Goal: Find specific page/section: Find specific page/section

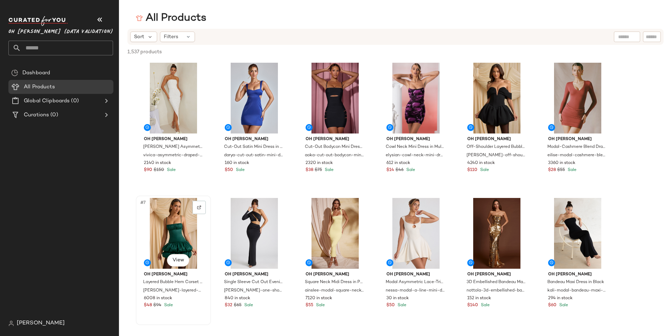
click at [178, 212] on div "#7 View" at bounding box center [173, 233] width 70 height 71
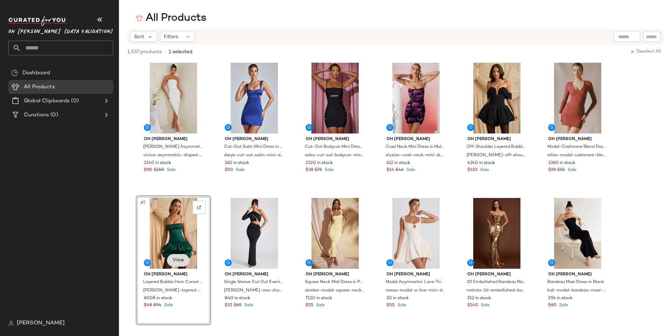
click at [179, 257] on body "Oh [PERSON_NAME] (Data Validation) ** Dashboard All Products Global Clipboards …" at bounding box center [336, 168] width 672 height 336
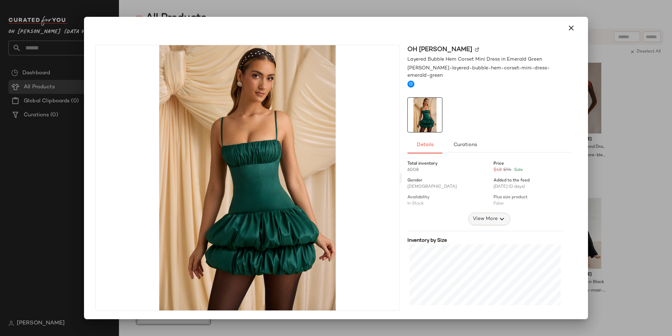
click at [499, 214] on icon "button" at bounding box center [502, 218] width 8 height 8
click at [485, 265] on span "View Less" at bounding box center [485, 269] width 24 height 8
click at [570, 27] on icon "button" at bounding box center [571, 28] width 8 height 8
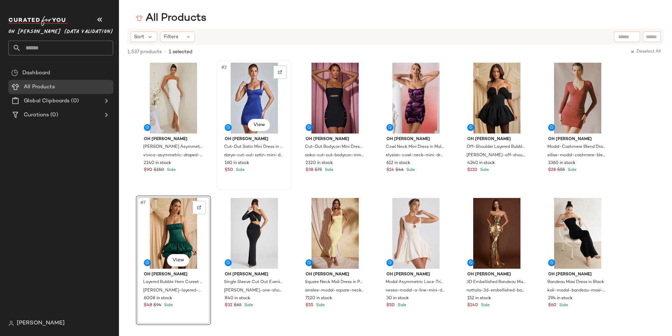
click at [250, 98] on div "#2 View" at bounding box center [254, 98] width 70 height 71
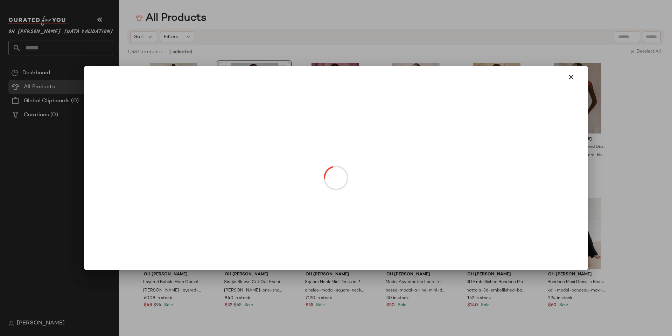
click at [259, 123] on body "Oh [PERSON_NAME] (Data Validation) ** Dashboard All Products Global Clipboards …" at bounding box center [336, 168] width 672 height 336
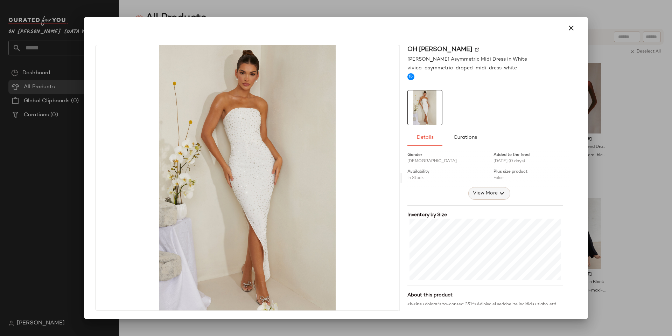
scroll to position [35, 0]
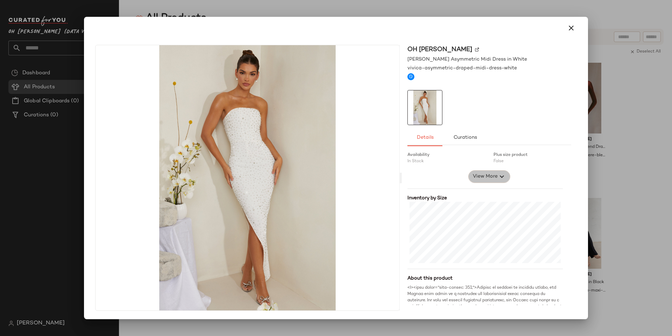
click at [480, 172] on button "View More" at bounding box center [489, 176] width 42 height 13
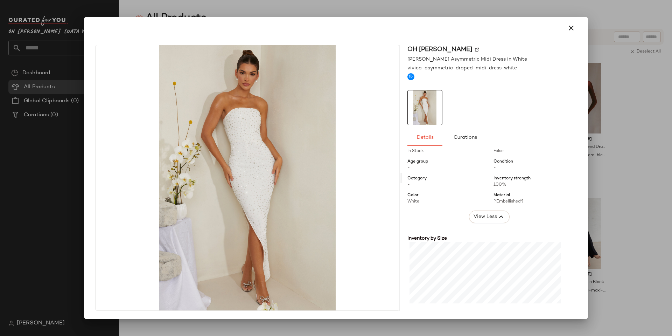
scroll to position [0, 0]
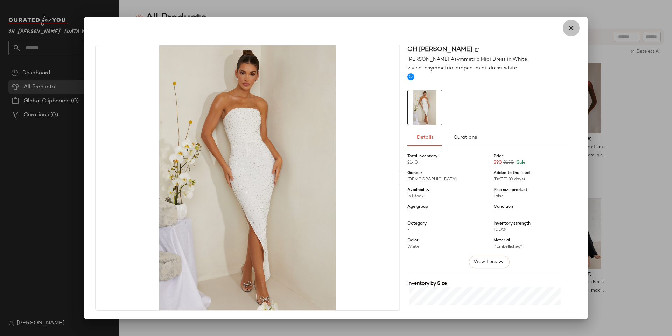
click at [575, 32] on icon "button" at bounding box center [571, 28] width 8 height 8
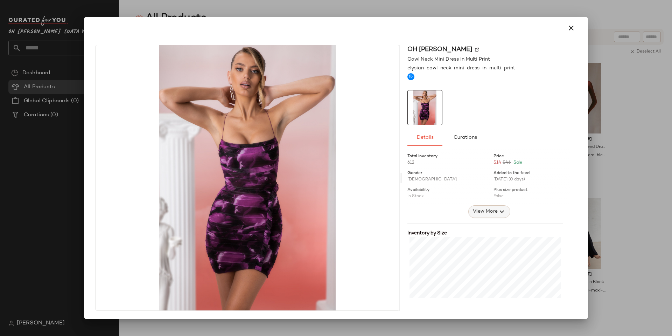
click at [490, 206] on button "View More" at bounding box center [489, 211] width 42 height 13
click at [573, 23] on button "button" at bounding box center [571, 28] width 17 height 17
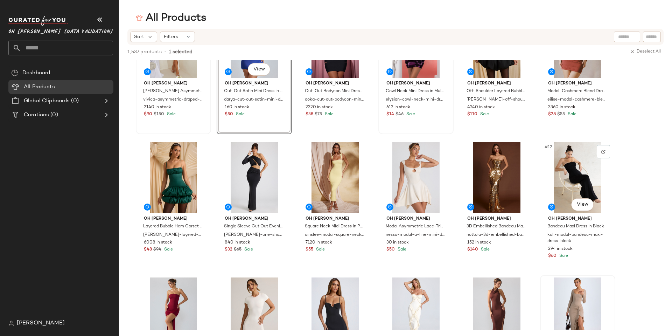
scroll to position [210, 0]
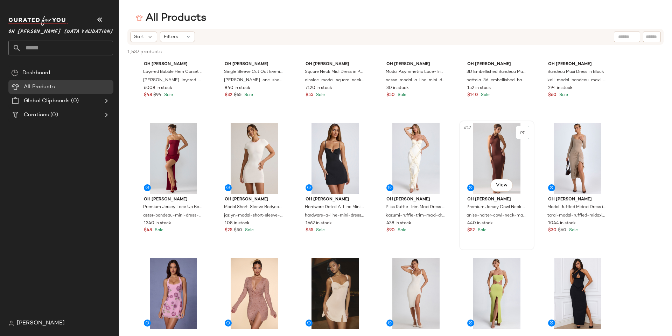
click at [487, 148] on div "#17 View" at bounding box center [496, 158] width 70 height 71
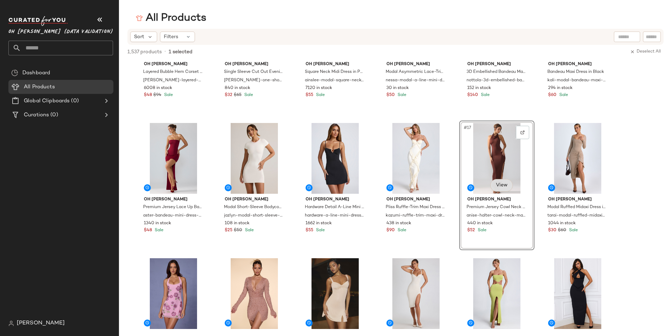
click at [500, 181] on body "Oh [PERSON_NAME] (Data Validation) ** Dashboard All Products Global Clipboards …" at bounding box center [336, 168] width 672 height 336
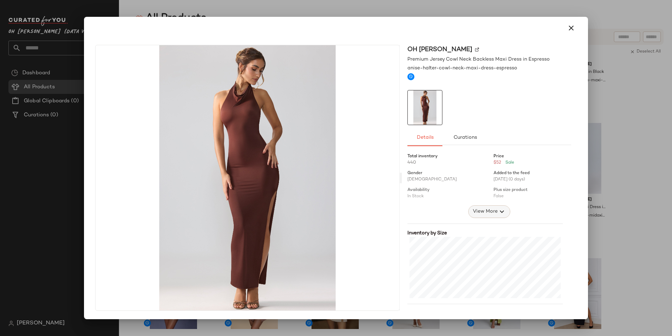
click at [501, 207] on button "View More" at bounding box center [489, 211] width 42 height 13
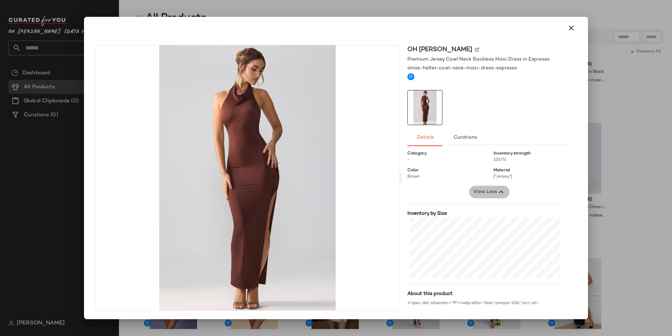
click at [489, 194] on span "View Less" at bounding box center [485, 192] width 24 height 8
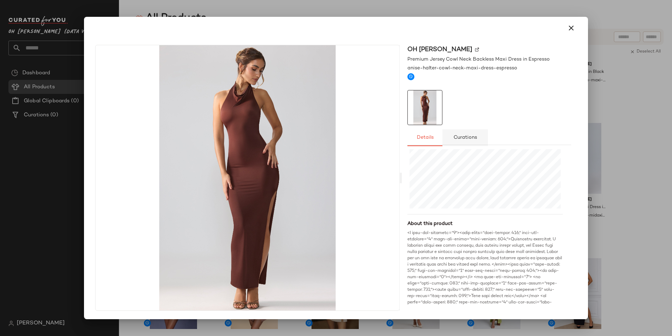
click at [470, 139] on span "Curations" at bounding box center [465, 138] width 24 height 6
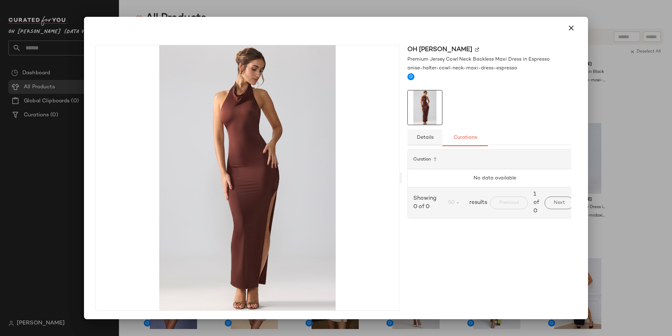
click at [434, 138] on button "Details" at bounding box center [424, 137] width 35 height 17
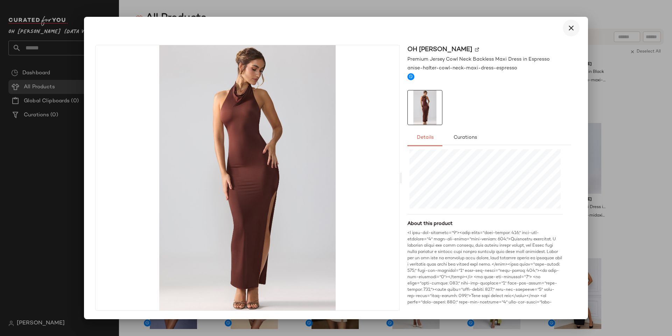
click at [570, 31] on icon "button" at bounding box center [571, 28] width 8 height 8
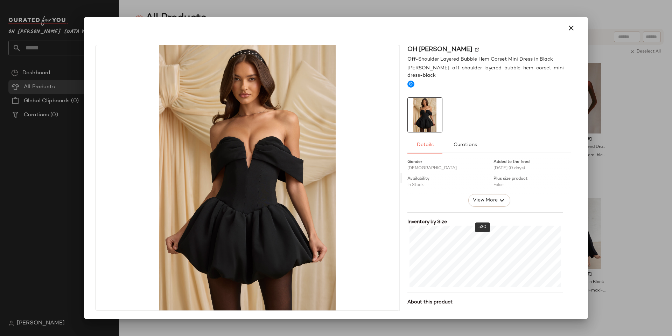
scroll to position [0, 0]
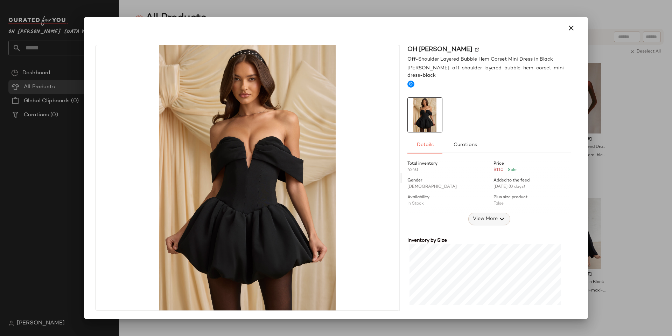
click at [491, 214] on span "View More" at bounding box center [484, 218] width 25 height 8
click at [572, 25] on icon "button" at bounding box center [571, 28] width 8 height 8
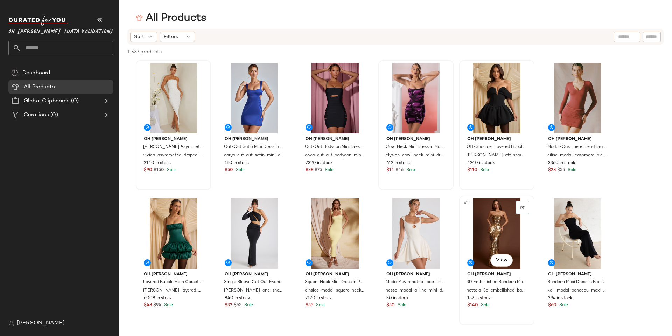
click at [501, 232] on div "#11 View" at bounding box center [496, 233] width 70 height 71
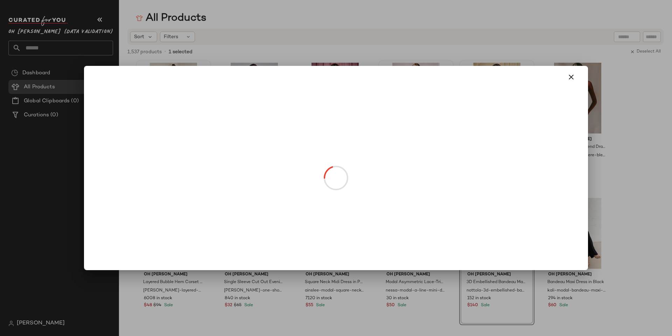
click at [502, 258] on body "Oh [PERSON_NAME] (Data Validation) ** Dashboard All Products Global Clipboards …" at bounding box center [336, 168] width 672 height 336
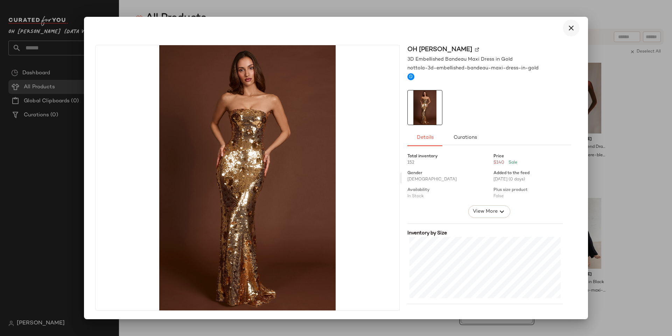
click at [565, 29] on button "button" at bounding box center [571, 28] width 17 height 17
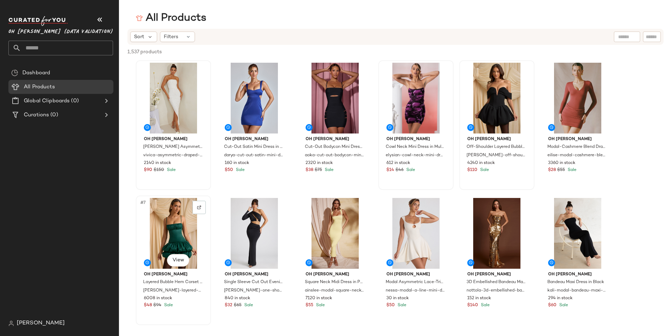
click at [166, 231] on div "#7 View" at bounding box center [173, 233] width 70 height 71
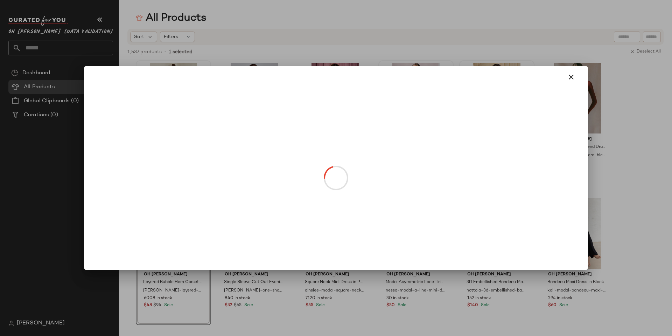
click at [177, 257] on body "Oh [PERSON_NAME] (Data Validation) ** Dashboard All Products Global Clipboards …" at bounding box center [336, 168] width 672 height 336
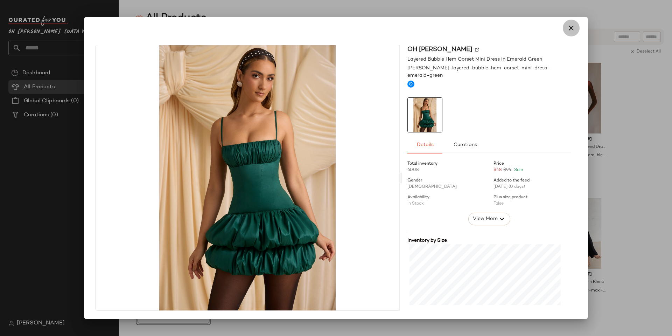
click at [569, 28] on icon "button" at bounding box center [571, 28] width 8 height 8
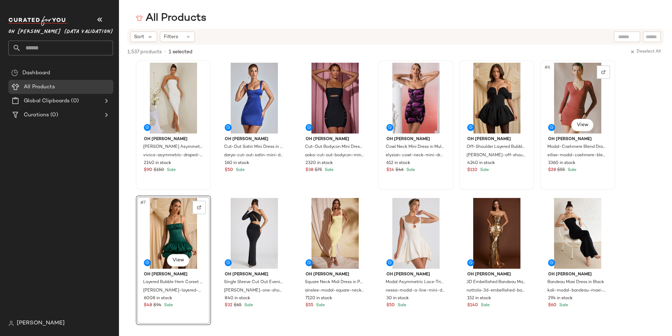
click at [587, 75] on div "#6 View" at bounding box center [577, 98] width 70 height 71
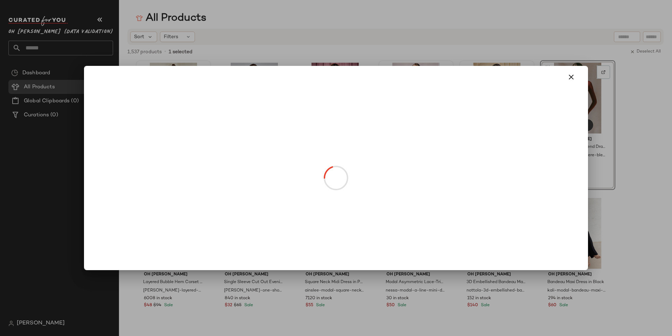
click at [577, 125] on body "Oh [PERSON_NAME] (Data Validation) ** Dashboard All Products Global Clipboards …" at bounding box center [336, 168] width 672 height 336
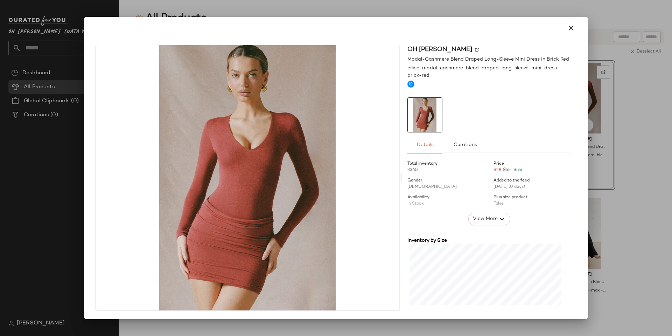
click at [475, 48] on img at bounding box center [477, 50] width 4 height 4
click at [569, 30] on icon "button" at bounding box center [571, 28] width 8 height 8
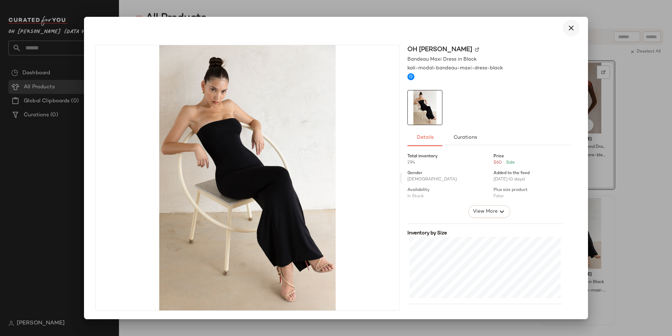
click at [576, 28] on button "button" at bounding box center [571, 28] width 17 height 17
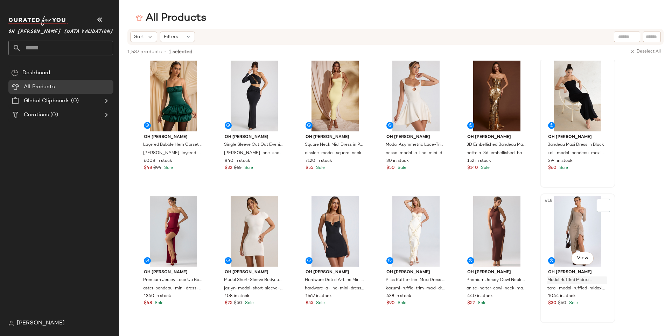
scroll to position [245, 0]
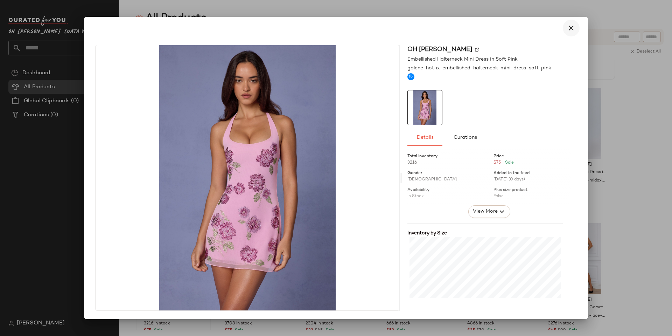
click at [575, 29] on button "button" at bounding box center [571, 28] width 17 height 17
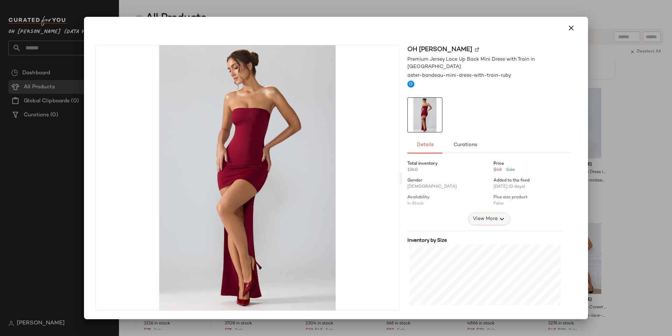
click at [480, 214] on span "View More" at bounding box center [484, 218] width 25 height 8
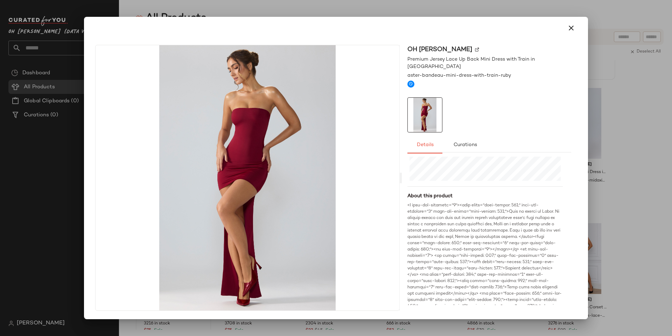
scroll to position [105, 0]
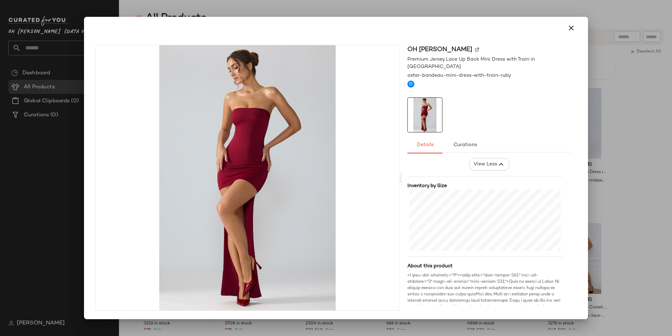
click at [574, 26] on icon "button" at bounding box center [571, 28] width 8 height 8
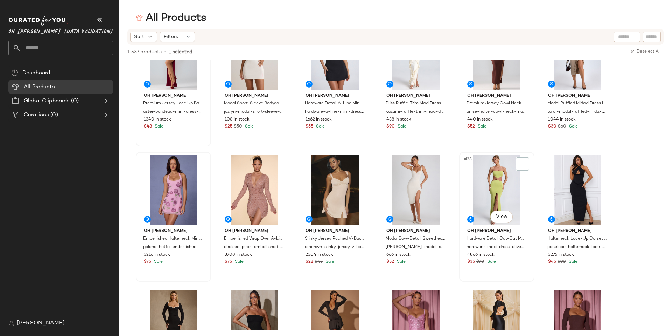
scroll to position [245, 0]
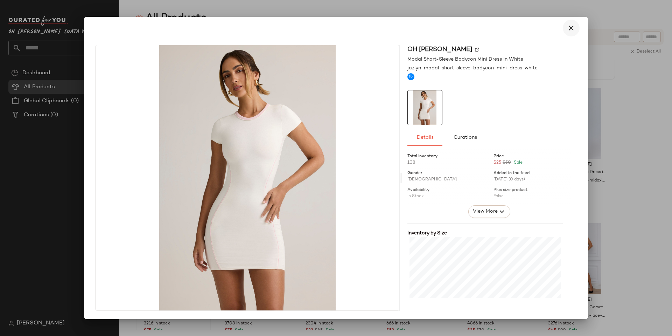
click at [566, 29] on button "button" at bounding box center [571, 28] width 17 height 17
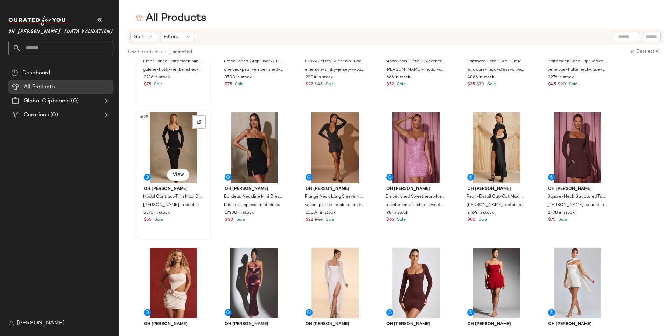
scroll to position [490, 0]
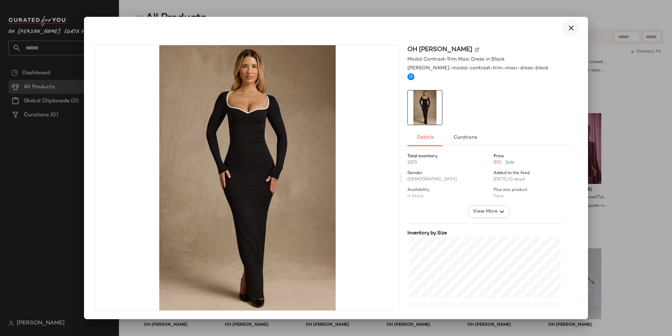
click at [568, 29] on icon "button" at bounding box center [571, 28] width 8 height 8
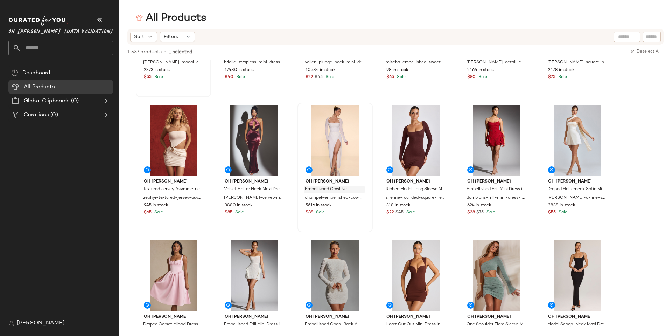
scroll to position [665, 0]
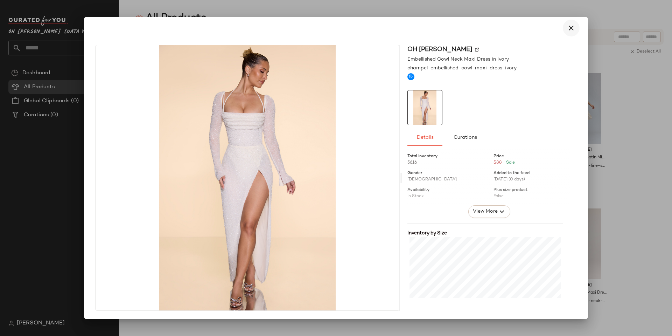
click at [577, 27] on button "button" at bounding box center [571, 28] width 17 height 17
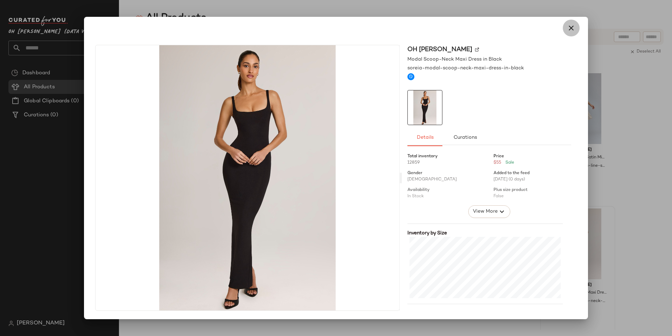
click at [568, 30] on icon "button" at bounding box center [571, 28] width 8 height 8
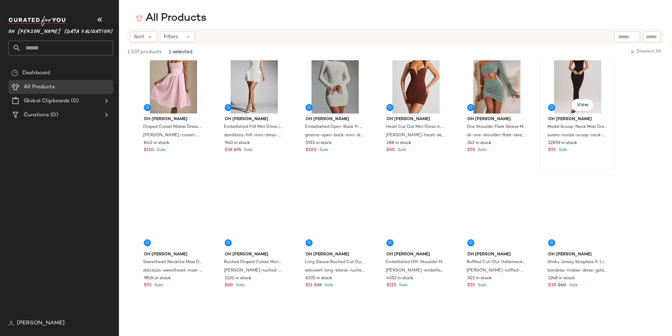
scroll to position [840, 0]
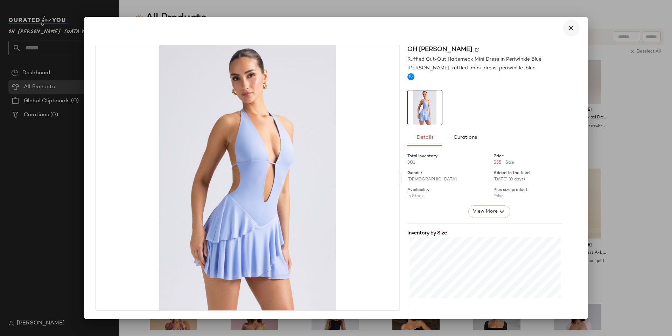
click at [571, 29] on icon "button" at bounding box center [571, 28] width 8 height 8
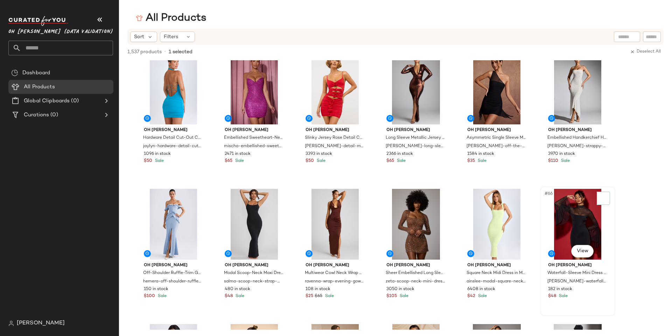
scroll to position [1400, 0]
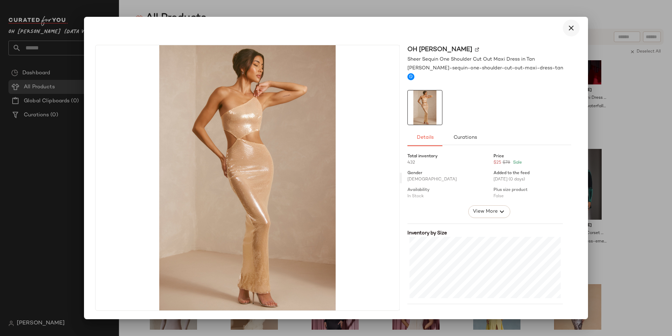
click at [573, 30] on icon "button" at bounding box center [571, 28] width 8 height 8
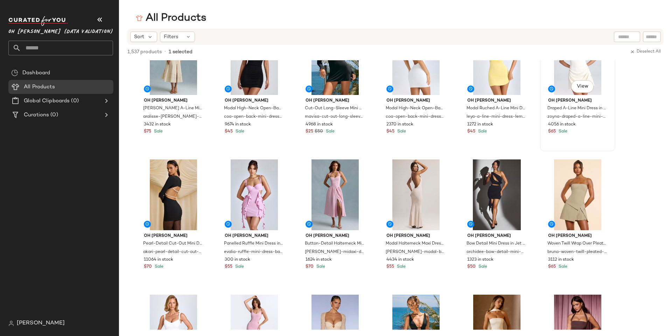
scroll to position [2169, 0]
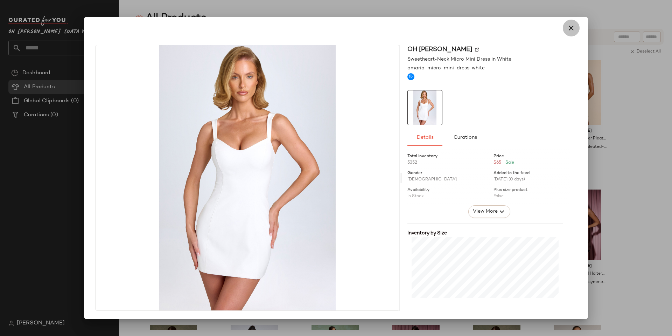
click at [574, 24] on icon "button" at bounding box center [571, 28] width 8 height 8
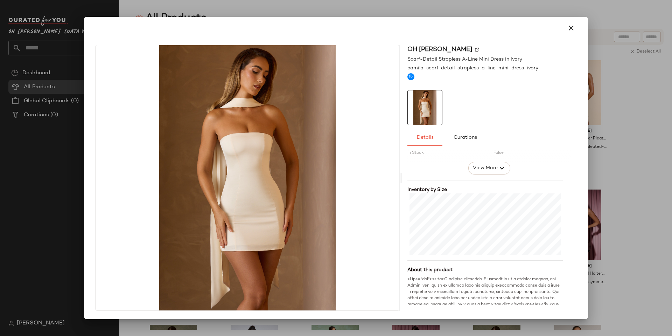
scroll to position [35, 0]
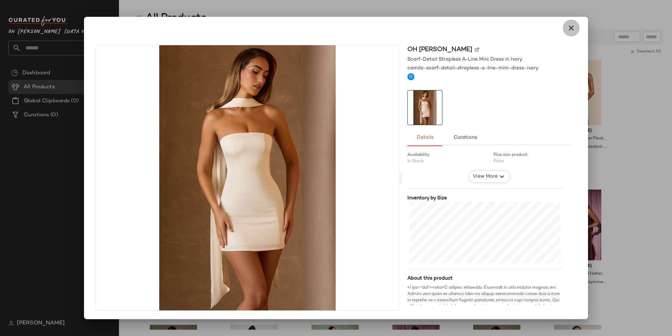
click at [567, 25] on icon "button" at bounding box center [571, 28] width 8 height 8
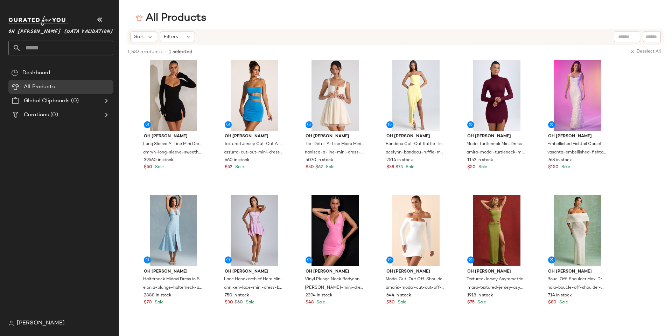
scroll to position [2729, 0]
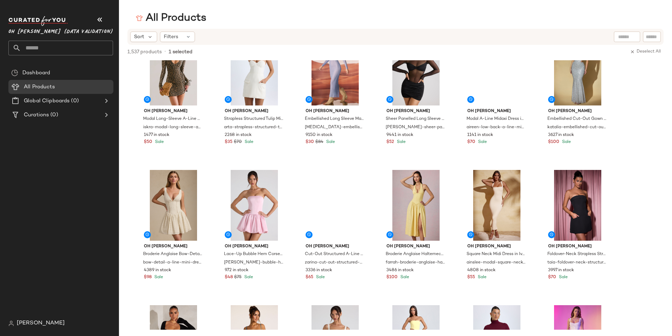
click at [650, 36] on input "text" at bounding box center [652, 36] width 12 height 7
type input "*****"
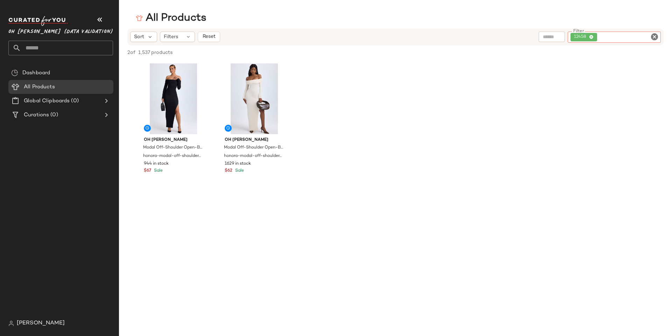
click at [590, 37] on icon at bounding box center [591, 37] width 5 height 5
click at [601, 35] on input "Filter" at bounding box center [627, 36] width 59 height 7
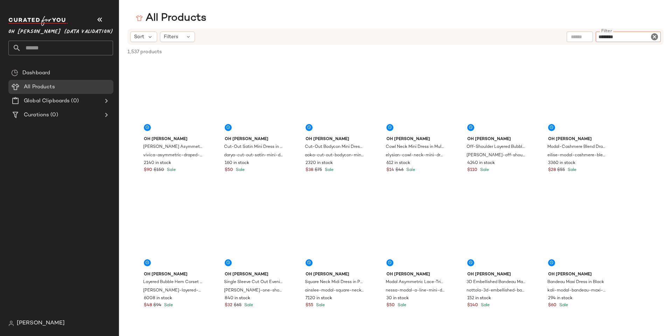
type input "*********"
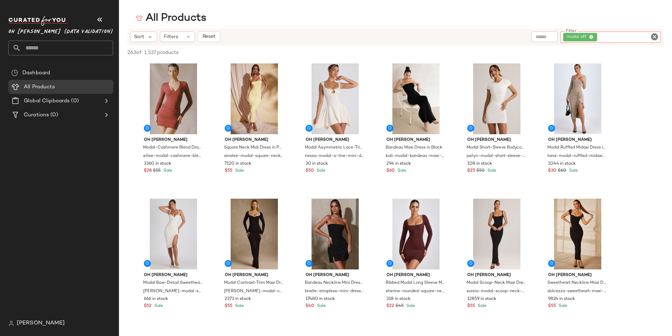
click at [590, 40] on div "modal off" at bounding box center [579, 37] width 27 height 6
click at [591, 38] on icon at bounding box center [591, 37] width 5 height 5
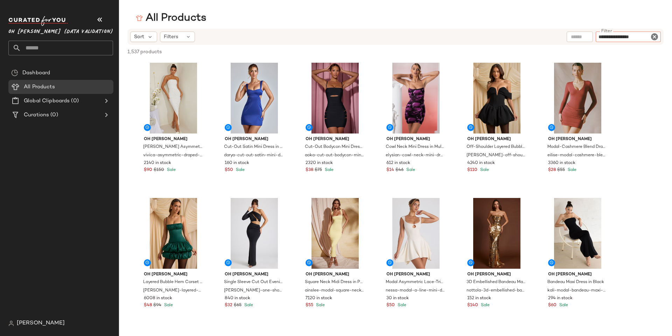
type input "**********"
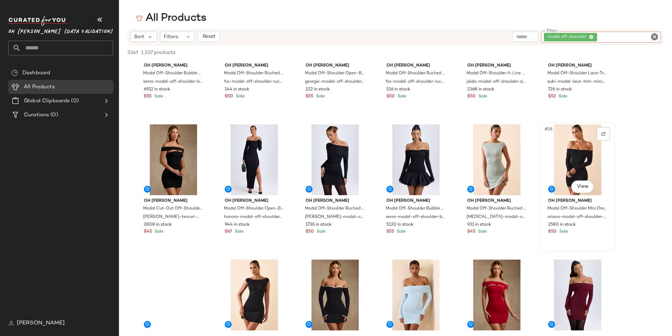
scroll to position [210, 0]
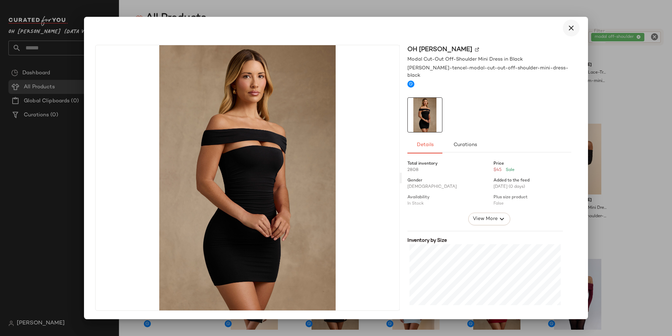
click at [567, 25] on icon "button" at bounding box center [571, 28] width 8 height 8
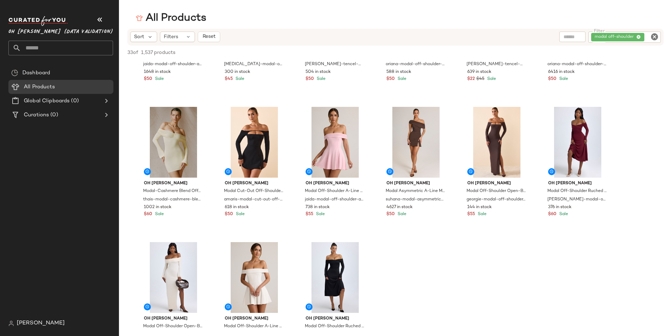
scroll to position [595, 0]
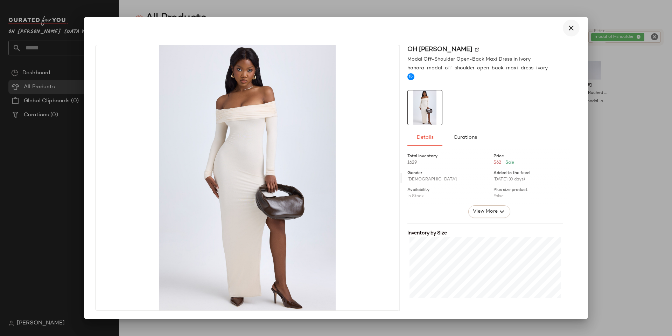
click at [572, 23] on button "button" at bounding box center [571, 28] width 17 height 17
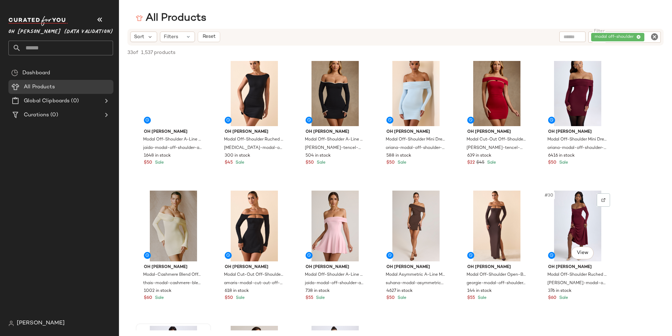
scroll to position [210, 0]
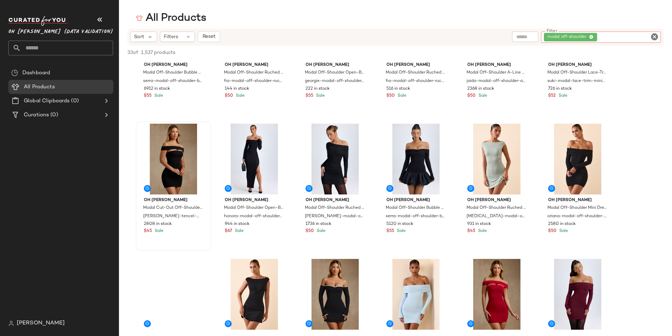
click at [640, 37] on div "modal off-shoulder" at bounding box center [601, 36] width 120 height 11
click at [591, 34] on div "modal off-shoulder" at bounding box center [570, 37] width 46 height 6
click at [592, 36] on icon at bounding box center [591, 37] width 5 height 5
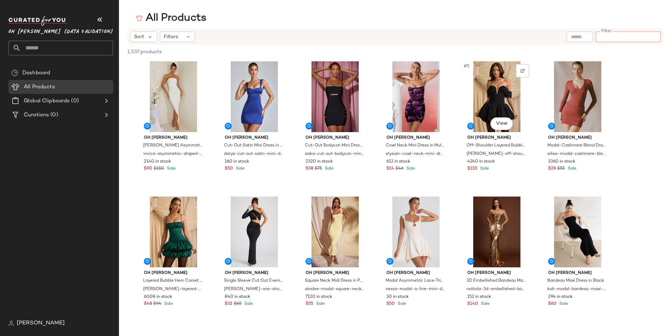
scroll to position [0, 0]
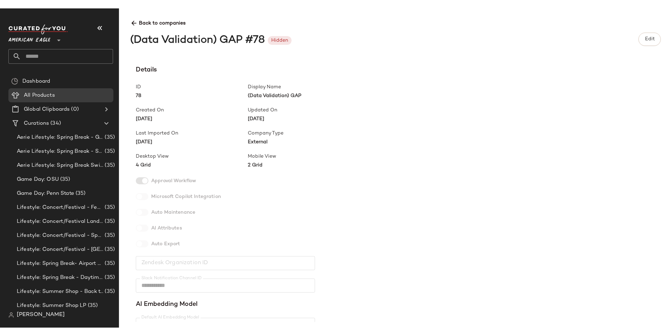
scroll to position [416, 0]
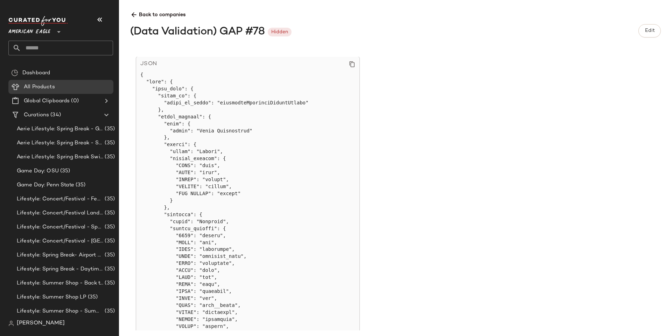
click at [494, 83] on div "**********" at bounding box center [401, 193] width 542 height 273
